Goal: Task Accomplishment & Management: Manage account settings

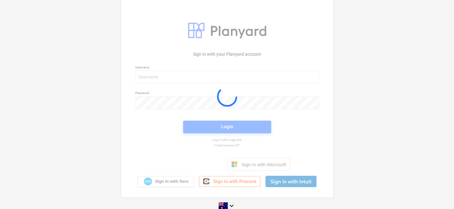
click at [189, 77] on div at bounding box center [227, 97] width 212 height 202
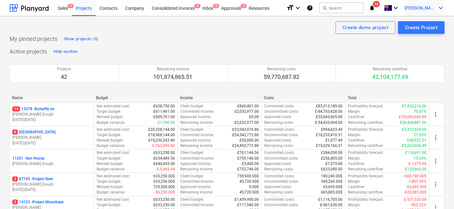
click at [420, 11] on div "[PERSON_NAME] keyboard_arrow_down" at bounding box center [425, 8] width 40 height 16
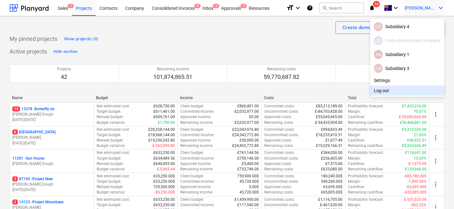
click at [386, 93] on div "Log out" at bounding box center [407, 91] width 74 height 10
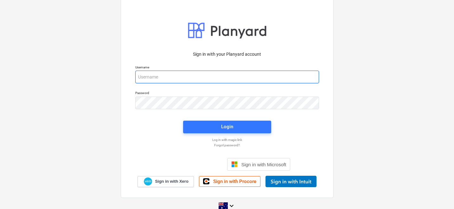
click at [157, 82] on input "email" at bounding box center [227, 77] width 184 height 13
type input "[PERSON_NAME][EMAIL_ADDRESS][DOMAIN_NAME]"
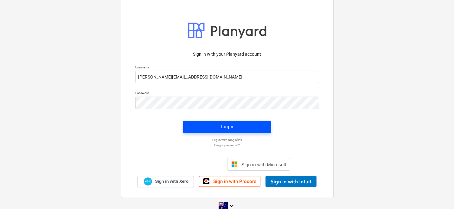
click at [201, 129] on span "Login" at bounding box center [227, 127] width 73 height 8
